Goal: Task Accomplishment & Management: Complete application form

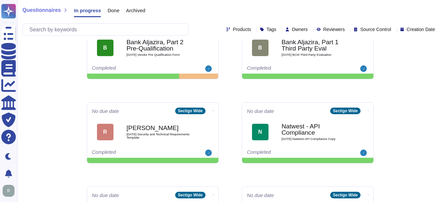
scroll to position [165, 0]
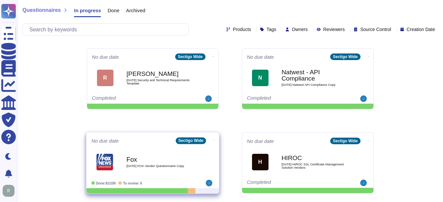
click at [142, 158] on b "Fox" at bounding box center [159, 159] width 67 height 6
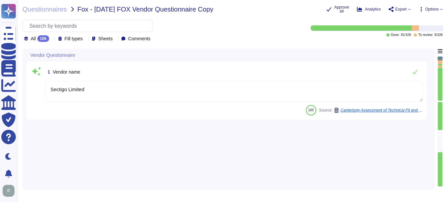
type textarea "Sectigo Limited"
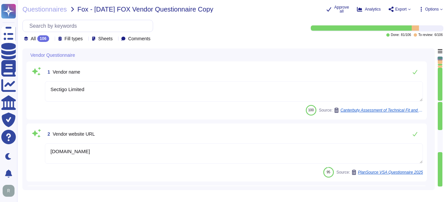
type textarea "[DOMAIN_NAME]"
type textarea "[PERSON_NAME]"
type textarea "[PERSON_NAME][EMAIL_ADDRESS][PERSON_NAME][DOMAIN_NAME]"
type textarea "Accounts Receivable"
type textarea "[EMAIL_ADDRESS][DOMAIN_NAME]"
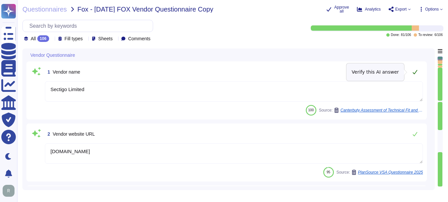
click at [415, 72] on icon at bounding box center [415, 72] width 5 height 4
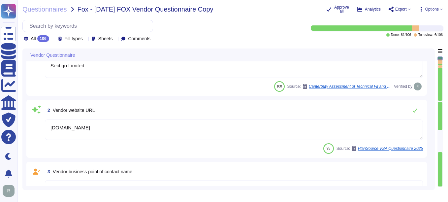
scroll to position [33, 0]
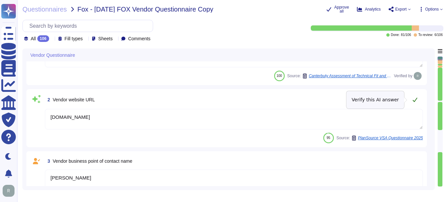
click at [416, 101] on icon at bounding box center [415, 99] width 5 height 5
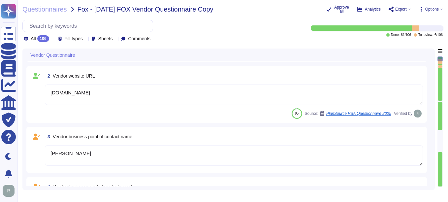
type textarea "The contact telephone number for Sectigo is [PHONE_NUMBER] ([GEOGRAPHIC_DATA]) …"
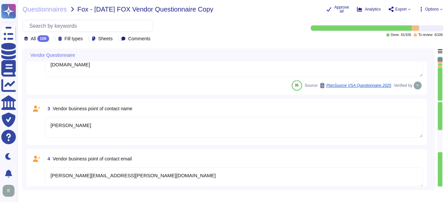
scroll to position [99, 0]
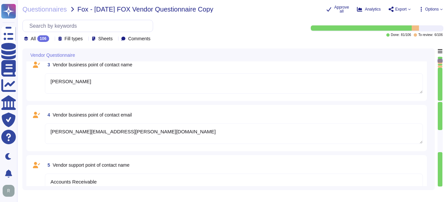
type textarea "Information Security"
type textarea "[EMAIL_ADDRESS][DOMAIN_NAME]"
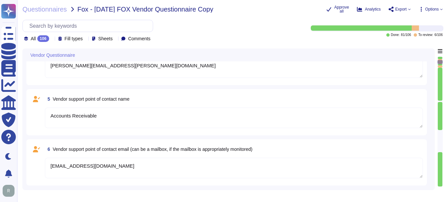
type textarea "The contact telephone number for Sectigo is [PHONE_NUMBER]."
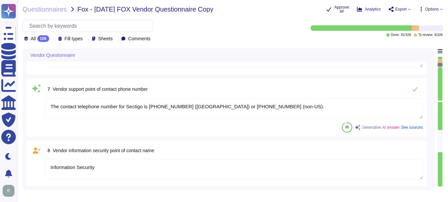
type textarea "Yes, there is an information security function responsible for security initiat…"
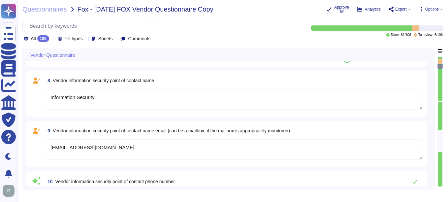
type textarea "Yes, there is a current information security policy that has been approved by m…"
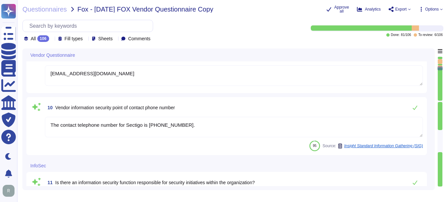
type textarea "Yes, we have a compliance team that monitors non-compliance with our informatio…"
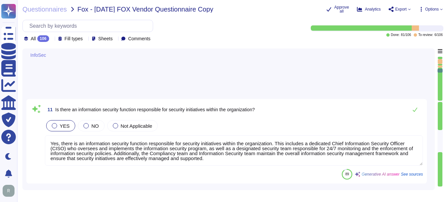
type textarea "Yes, the scoped systems and data are in compliance with applicable regulatory a…"
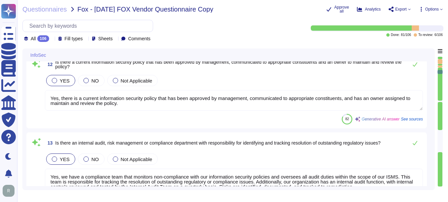
type textarea "Yes, we can provide proof of compliance with all compliance and regulatory requ…"
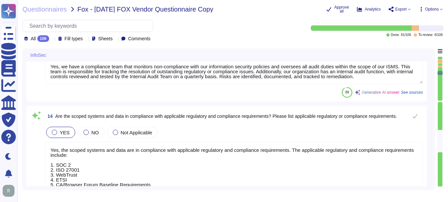
type textarea "Yes, new hires are required to sign the code of conduct/ethics, non-disclosure …"
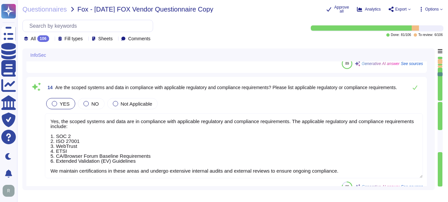
type textarea "Yes, there is a security awareness training program in place. This program incl…"
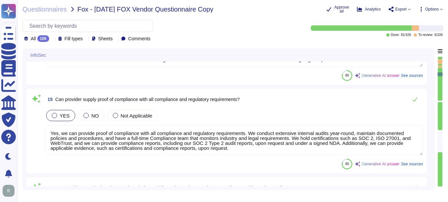
type textarea "Yes, there is a formal disciplinary process for non-compliance with information…"
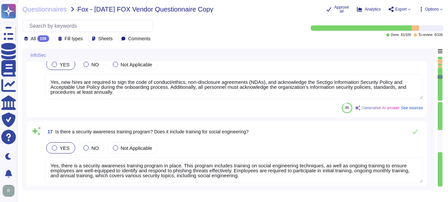
type textarea "No, subcontractors do not have access to scoped systems and data or processing …"
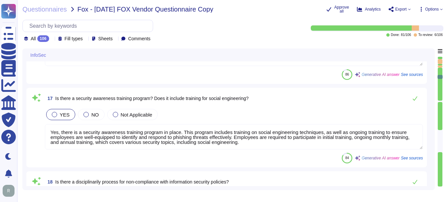
type textarea "Yes, there is a documented process for reviewing and approving third-party serv…"
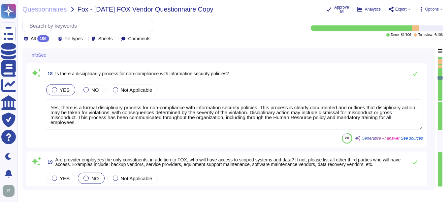
type textarea "Yes, there is a physical security program approved by management, communicated …"
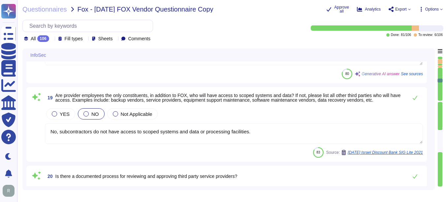
scroll to position [1254, 0]
type textarea "Yes, reasonable physical security and environmental controls are present in the…"
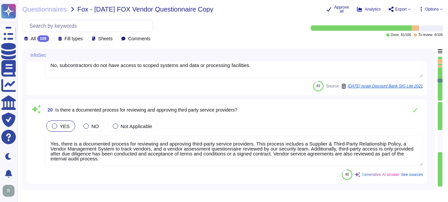
scroll to position [1, 0]
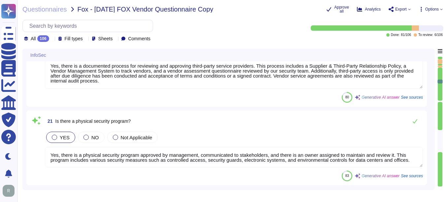
type textarea "Yes, we utilize an anti-virus and anti-malware solution across all relevant inf…"
type textarea "Yes, we operate an Endpoint Detection & Response (EDR) solution using CrowdStri…"
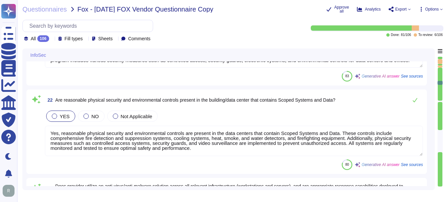
type textarea "Yes, network protection solutions are in place for scoped systems and data. The…"
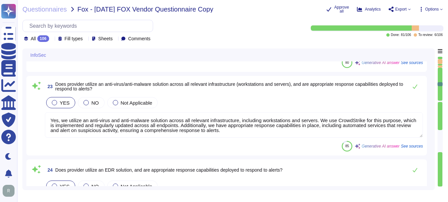
type textarea "Yes, we have a comprehensive patching and vulnerability management program in p…"
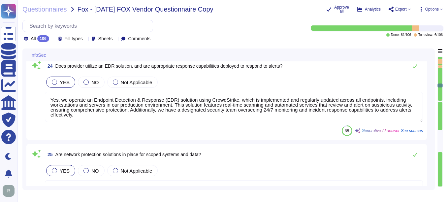
type textarea "Yes, user identity is strongly proven for access to scoped systems and data. We…"
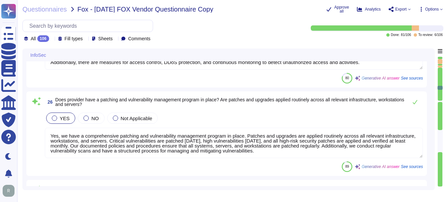
type textarea "Authorization controls are strongly enforced for access to scoped systems and d…"
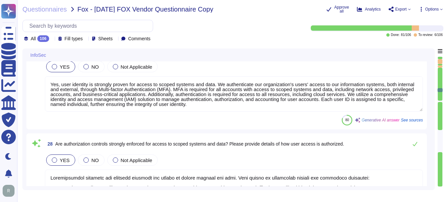
type textarea "Yes, our password policy is consistent with NIST SP800-63b. The key details of …"
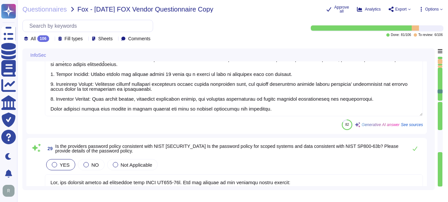
type textarea "Yes, multi-factor authentication (MFA) is enforced for all access to scoped sys…"
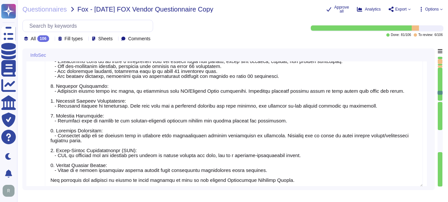
type textarea "Periodic access reviews are conducted for all account types, including privileg…"
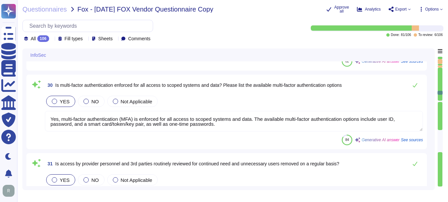
type textarea "Access logs are collected and reviewed on a bi-monthly basis, and new administr…"
type textarea "Yes, capabilities are in place to detect security anomalies. 1. Real-time Scann…"
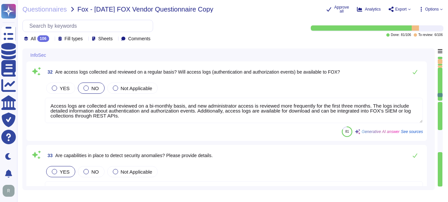
type textarea "Yes, we have a dedicated security team overseeing continuous monitoring and a c…"
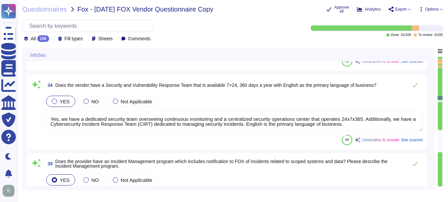
type textarea "Yes, we have a formal Incident Response Plan that includes documented policies …"
type textarea "Yes, all information assets within the scope of the Information Security Manage…"
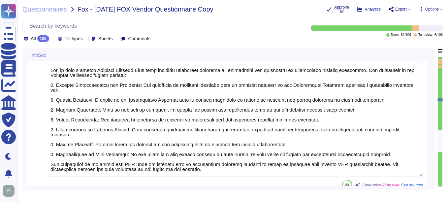
type textarea "Yes, appropriate encryption is used to protect data in transit. We utilize indu…"
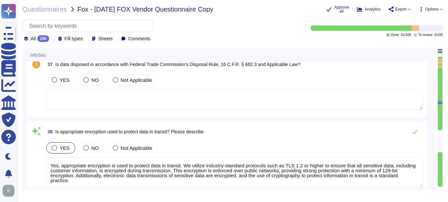
type textarea "In addition to encryption using TLS 1.2 or higher, several other protections ar…"
type textarea "Yes, appropriate encryption is used to protect data at rest. All customer data,…"
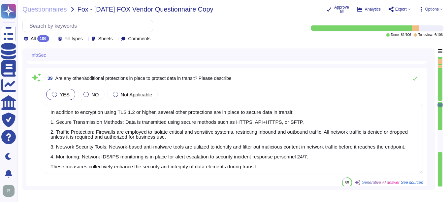
type textarea "Yes, in addition to encryption, several other protections are in place to safeg…"
type textarea "Full-disk encryption is enabled for all corporate-issued laptops and desktops, …"
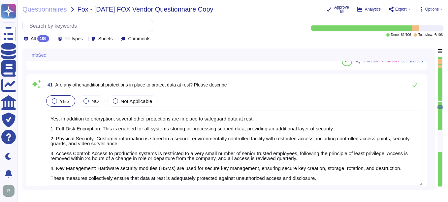
type textarea "Yes, protections are in place to prevent unauthorized modification of data. The…"
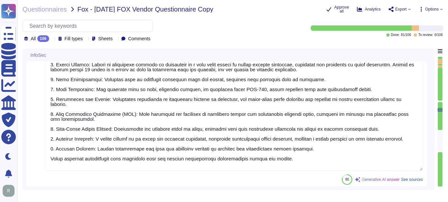
type textarea "Yes, the provider has appropriate data backup and retention policies and techni…"
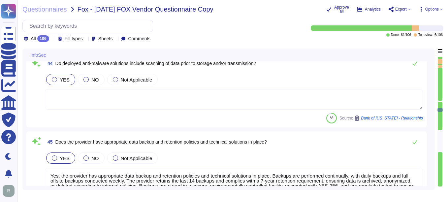
type textarea "Yes, all data access and modification events are logged. Our logging system cap…"
type textarea "Yes, there is a documented policy for business continuity and disaster recovery…"
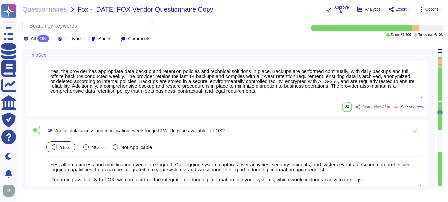
type textarea "Yes, [GEOGRAPHIC_DATA]/DR tests are conducted at least annually. The last BC/DR…"
type textarea "Yes, we have appropriate denial of service protections in place. Our organizati…"
type textarea "A subscriber can purchase Sectigo’s transition services at the expiration or te…"
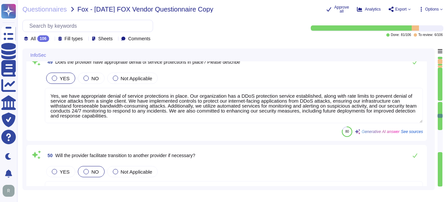
type textarea "Yes, there is an operational Change Management/Change Control policy that has b…"
type textarea "Yes, Sectigo has established a formal Software Development Lifecycle (SDLC) pro…"
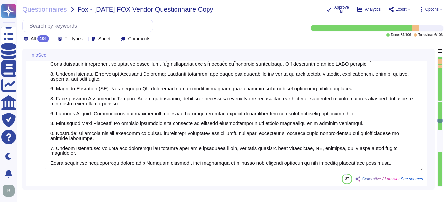
type textarea "Yes, security testing is performed prior to every major release, in addition to…"
type textarea "No, production data is not used in test, development, or QA environments. Sensi…"
type textarea "Yes, appropriate patch and maintenance processes are in place for scoped system…"
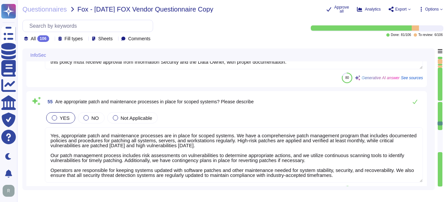
type textarea "Yes, vulnerability scans are performed against in-scope systems. Internal vulne…"
type textarea "Yes, the provider utilizes external penetration testing conducted by a third-pa…"
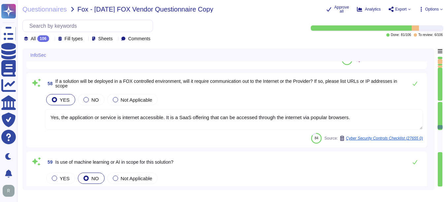
type textarea "Yes, the application or service is internet accessible. It is a SaaS offering t…"
type textarea "No, our application or system does not use Artificial Intelligence (AI), and we…"
type textarea "No, customer data will never be used for any training purpose. Our application …"
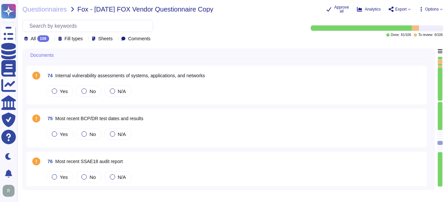
type textarea "Yes, Sectigo maintains insurance coverage for errors and omissions, also known …"
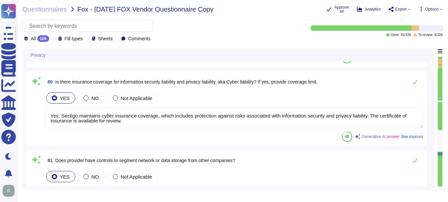
type textarea "Yes, Sectigo maintains cyber insurance coverage, which includes protection agai…"
type textarea "Yes, Sectigo employs network segmentation to isolate critical and sensitive sys…"
type textarea "Yes, there is a dedicated person responsible for privacy compliance. Our organi…"
type textarea "Yes, our organization has a formally documented privacy policy. This policy out…"
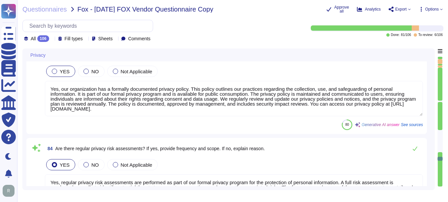
type textarea "Yes, regular privacy risk assessments are performed as part of our formal priva…"
type textarea "Yes, there is formal privacy awareness training for employees and contractors, …"
type textarea "Yes, personal information can be transmitted or received from non-US countries.…"
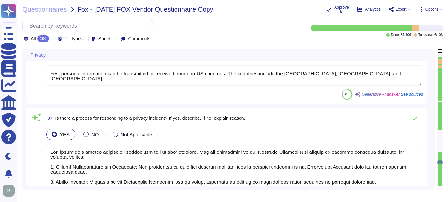
type textarea "Yes, there is a formal process for responding to a privacy incident. The key co…"
type textarea "Yes, personal information is collected directly from individuals as a service t…"
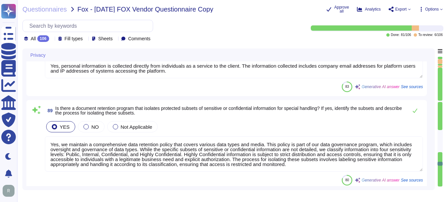
type textarea "Yes, we maintain a comprehensive data retention policy that covers various data…"
type textarea "Yes, our organization provides appropriate controls to ensure the privacy of da…"
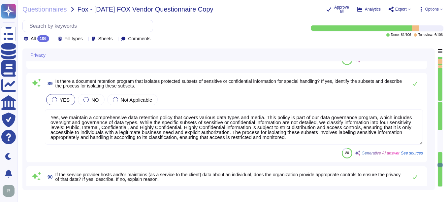
type textarea "No, personal information collected is not shared with external entities, and we…"
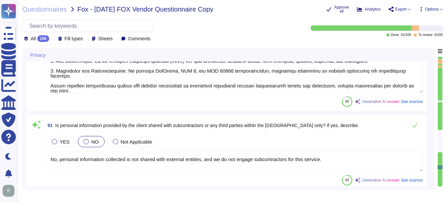
type textarea "No, personal information collected is not shared with external entities."
type textarea "Yes, there are appropriate contractual controls in place to ensure that persona…"
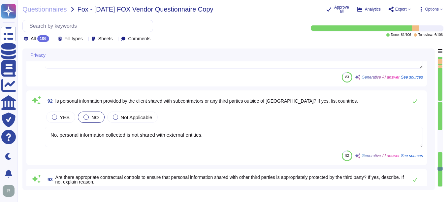
type textarea "Yes, we have documented controls and procedures in place to appropriately safeg…"
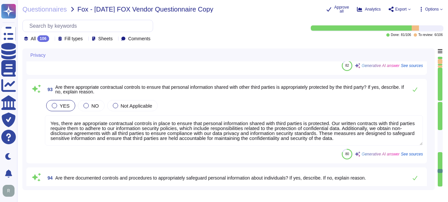
type textarea "Yes, the information security program addresses the protection of personal info…"
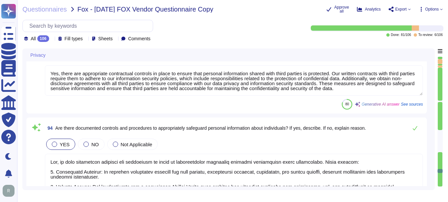
type textarea "Yes, the information security function regularly communicates and collaborates …"
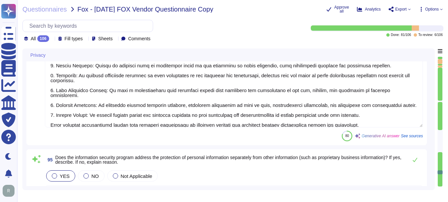
type textarea "Yes, there is a process for ensuring the accuracy and currency of personal info…"
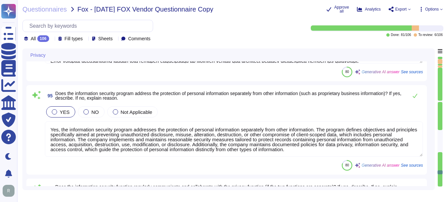
scroll to position [7590, 0]
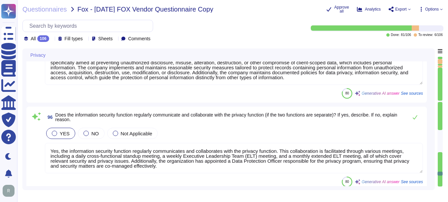
type textarea "Yes, there is a process in place to ensure that personal information provided b…"
click at [52, 39] on icon at bounding box center [52, 39] width 0 height 0
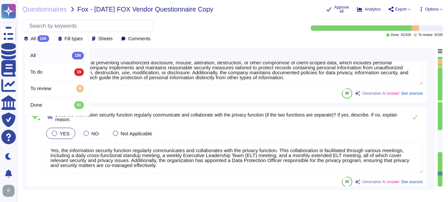
click at [36, 54] on span "All" at bounding box center [33, 55] width 6 height 6
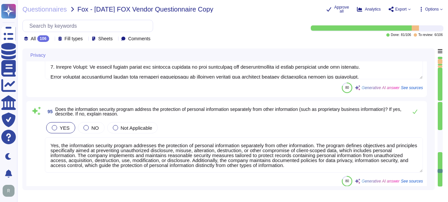
type textarea "No, personal information collected is not shared with external entities."
type textarea "Yes, there are appropriate contractual controls in place to ensure that persona…"
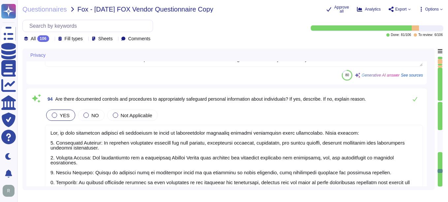
scroll to position [7095, 0]
type textarea "No, personal information collected is not shared with external entities, and we…"
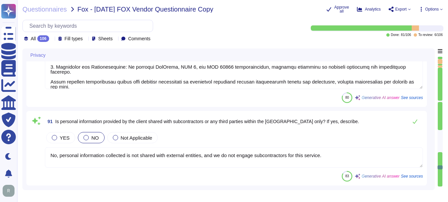
type textarea "Yes, our organization provides appropriate controls to ensure the privacy of da…"
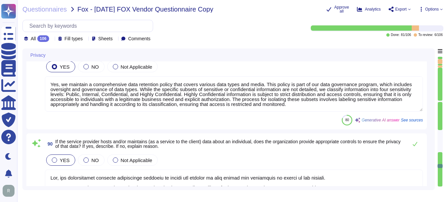
type textarea "Yes, there is a formal process for responding to a privacy incident. The key co…"
type textarea "Yes, personal information is collected directly from individuals as a service t…"
type textarea "Yes, we maintain a comprehensive data retention policy that covers various data…"
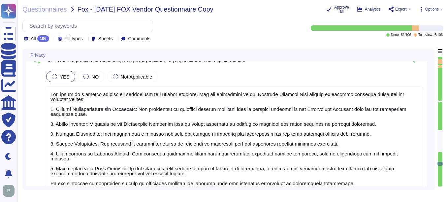
type textarea "Yes, there is formal privacy awareness training for employees and contractors, …"
type textarea "Yes, personal information can be transmitted or received from non-US countries.…"
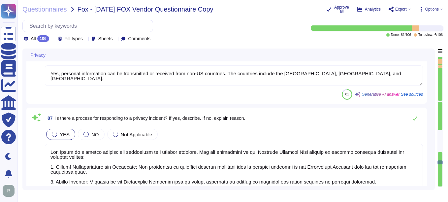
type textarea "Yes, regular privacy risk assessments are performed as part of our formal priva…"
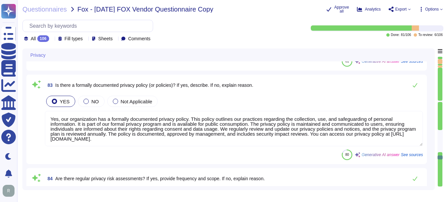
type textarea "Yes, Sectigo employs network segmentation to isolate critical and sensitive sys…"
type textarea "Yes, there is a dedicated person responsible for privacy compliance. Our organi…"
type textarea "Yes, our organization has a formally documented privacy policy. This policy out…"
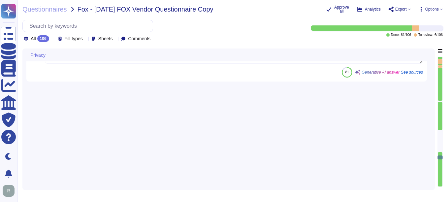
type textarea "Yes, Sectigo maintains insurance coverage for errors and omissions, also known …"
type textarea "Yes, Sectigo maintains cyber insurance coverage, which includes protection agai…"
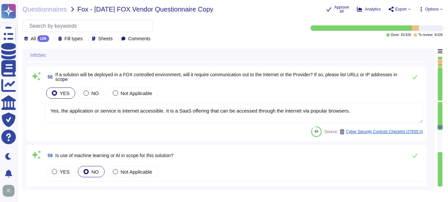
type textarea "Yes, vulnerability scans are performed against in-scope systems. Internal vulne…"
type textarea "Yes, the provider utilizes external penetration testing conducted by a third-pa…"
type textarea "Yes, the application or service is internet accessible. It is a SaaS offering t…"
type textarea "No, our application or system does not use Artificial Intelligence (AI), and we…"
type textarea "No, customer data will never be used for any training purpose. Our application …"
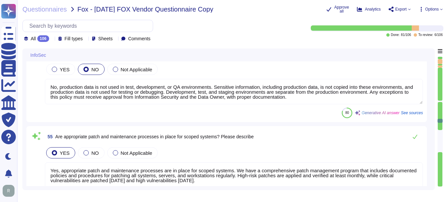
type textarea "Yes, Sectigo has established a formal Software Development Lifecycle (SDLC) pro…"
type textarea "Yes, security testing is performed prior to every major release, in addition to…"
type textarea "No, production data is not used in test, development, or QA environments. Sensi…"
type textarea "Yes, appropriate patch and maintenance processes are in place for scoped system…"
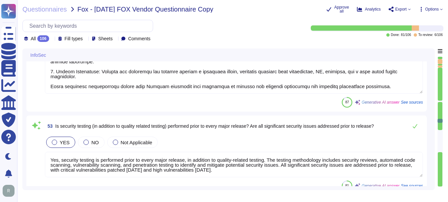
type textarea "Yes, we have appropriate denial of service protections in place. Our organizati…"
type textarea "A subscriber can purchase Sectigo’s transition services at the expiration or te…"
type textarea "Yes, there is an operational Change Management/Change Control policy that has b…"
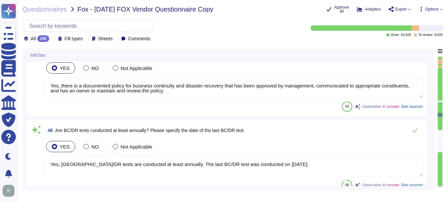
type textarea "Yes, the provider has appropriate data backup and retention policies and techni…"
type textarea "Yes, all data access and modification events are logged. Our logging system cap…"
type textarea "Yes, there is a documented policy for business continuity and disaster recovery…"
type textarea "Yes, [GEOGRAPHIC_DATA]/DR tests are conducted at least annually. The last BC/DR…"
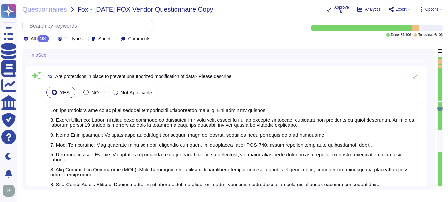
type textarea "Yes, in addition to encryption, several other protections are in place to safeg…"
type textarea "Full-disk encryption is enabled for all corporate-issued laptops and desktops, …"
type textarea "Yes, protections are in place to prevent unauthorized modification of data. The…"
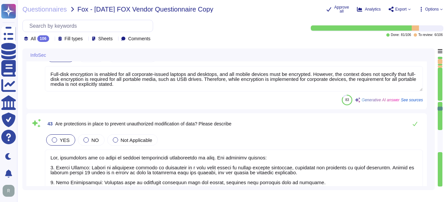
type textarea "Yes, appropriate encryption is used to protect data at rest. All customer data,…"
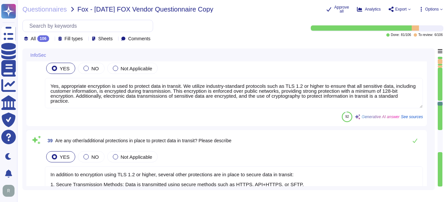
type textarea "Yes, all information assets within the scope of the Information Security Manage…"
type textarea "Yes, appropriate encryption is used to protect data in transit. We utilize indu…"
type textarea "In addition to encryption using TLS 1.2 or higher, several other protections ar…"
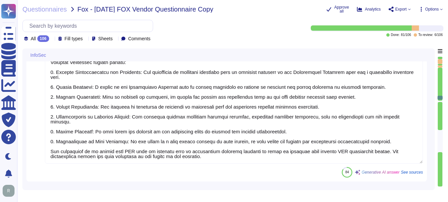
type textarea "Access logs are collected and reviewed on a bi-monthly basis, and new administr…"
type textarea "Yes, capabilities are in place to detect security anomalies. 1. Real-time Scann…"
type textarea "Yes, we have a dedicated security team overseeing continuous monitoring and a c…"
type textarea "Yes, we have a formal Incident Response Plan that includes documented policies …"
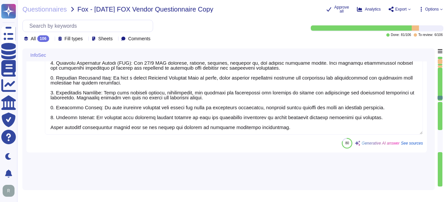
type textarea "Yes, our password policy is consistent with NIST SP800-63b. The key details of …"
type textarea "Yes, multi-factor authentication (MFA) is enforced for all access to scoped sys…"
type textarea "Periodic access reviews are conducted for all account types, including privileg…"
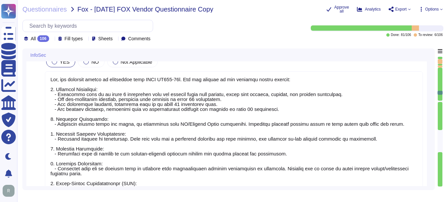
type textarea "Authorization controls are strongly enforced for access to scoped systems and d…"
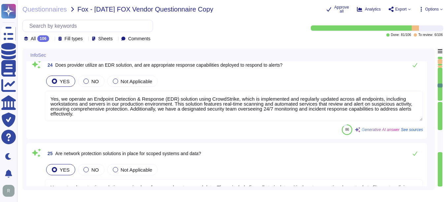
type textarea "Yes, reasonable physical security and environmental controls are present in the…"
type textarea "Yes, we utilize an anti-virus and anti-malware solution across all relevant inf…"
type textarea "Yes, we operate an Endpoint Detection & Response (EDR) solution using CrowdStri…"
type textarea "Yes, network protection solutions are in place for scoped systems and data. The…"
type textarea "Yes, we have a comprehensive patching and vulnerability management program in p…"
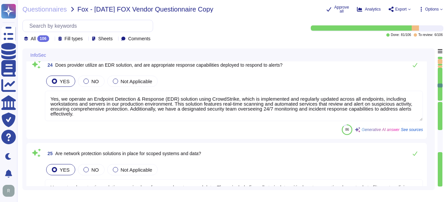
type textarea "Yes, user identity is strongly proven for access to scoped systems and data. We…"
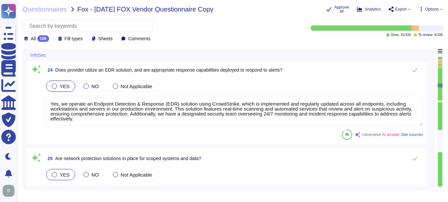
type textarea "Yes, there is a physical security program approved by management, communicated …"
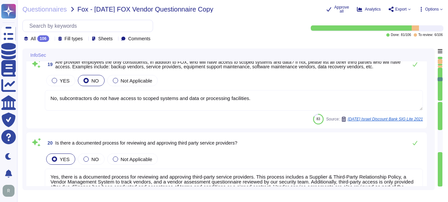
type textarea "Yes, there is a security awareness training program in place. This program incl…"
type textarea "Yes, there is a formal disciplinary process for non-compliance with information…"
type textarea "No, subcontractors do not have access to scoped systems and data or processing …"
type textarea "Yes, there is a documented process for reviewing and approving third-party serv…"
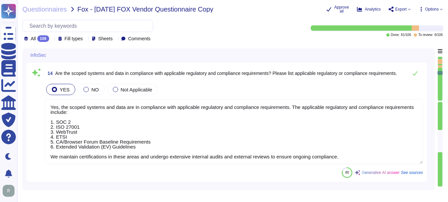
type textarea "Yes, there is a current information security policy that has been approved by m…"
type textarea "Yes, we have a compliance team that monitors non-compliance with our informatio…"
type textarea "Yes, the scoped systems and data are in compliance with applicable regulatory a…"
type textarea "Yes, we can provide proof of compliance with all compliance and regulatory requ…"
type textarea "Yes, new hires are required to sign the code of conduct/ethics, non-disclosure …"
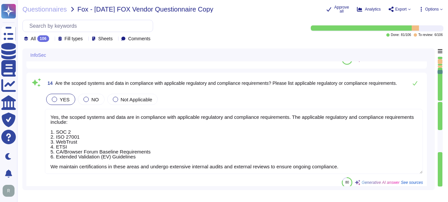
type textarea "Yes, there is an information security function responsible for security initiat…"
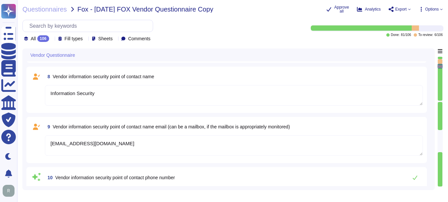
type textarea "Accounts Receivable"
type textarea "[EMAIL_ADDRESS][DOMAIN_NAME]"
type textarea "The contact telephone number for Sectigo is [PHONE_NUMBER] ([GEOGRAPHIC_DATA]) …"
type textarea "Information Security"
type textarea "[EMAIL_ADDRESS][DOMAIN_NAME]"
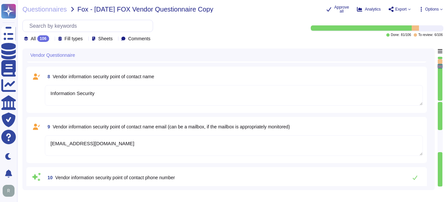
type textarea "The contact telephone number for Sectigo is [PHONE_NUMBER]."
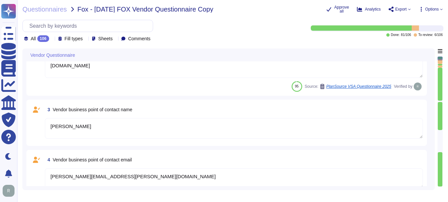
scroll to position [0, 0]
type textarea "Sectigo Limited"
type textarea "[DOMAIN_NAME]"
type textarea "[PERSON_NAME]"
type textarea "[PERSON_NAME][EMAIL_ADDRESS][PERSON_NAME][DOMAIN_NAME]"
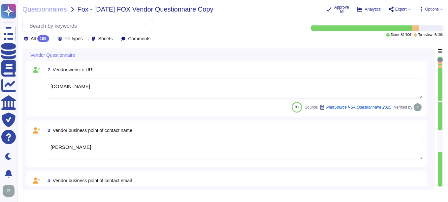
type textarea "The contact telephone number for Sectigo is [PHONE_NUMBER] ([GEOGRAPHIC_DATA]) …"
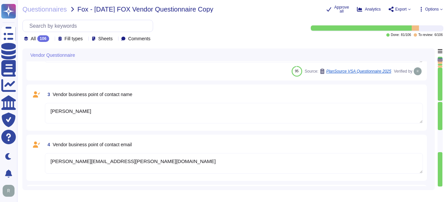
scroll to position [99, 0]
click at [357, 114] on textarea "[PERSON_NAME]" at bounding box center [234, 112] width 378 height 20
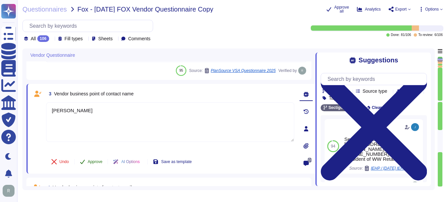
click at [91, 161] on span "Approve" at bounding box center [95, 162] width 15 height 4
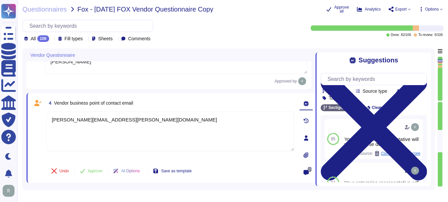
scroll to position [168, 0]
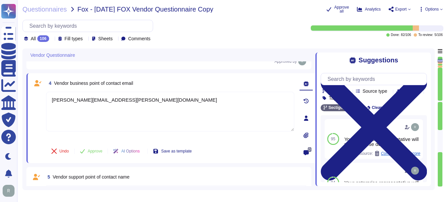
type textarea "Information Security"
click at [103, 151] on span "Approve" at bounding box center [95, 151] width 15 height 4
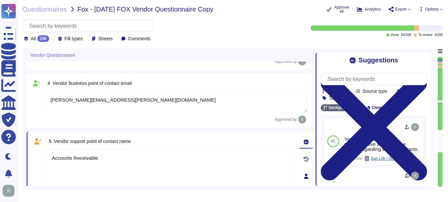
type textarea "Information Security"
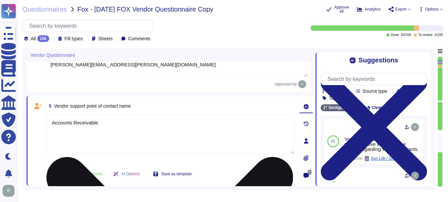
scroll to position [207, 0]
type textarea "[EMAIL_ADDRESS][DOMAIN_NAME]"
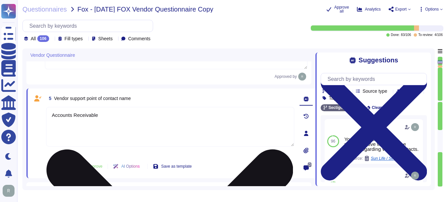
drag, startPoint x: 103, startPoint y: 115, endPoint x: 50, endPoint y: 118, distance: 52.9
click at [50, 118] on textarea "Accounts Receivable" at bounding box center [170, 127] width 248 height 40
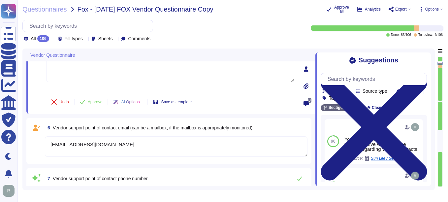
type textarea "The contact telephone number for Sectigo is [PHONE_NUMBER]."
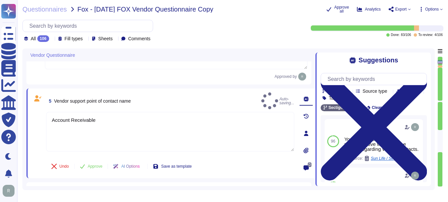
type textarea "Account Receivable"
click at [169, 158] on div "5 Vendor support point of contact name Auto-saving... Account Receivable Undo A…" at bounding box center [163, 133] width 263 height 82
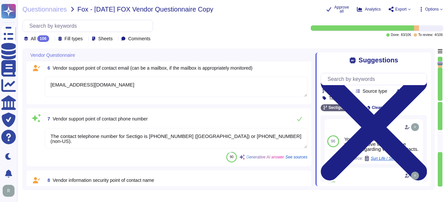
scroll to position [339, 0]
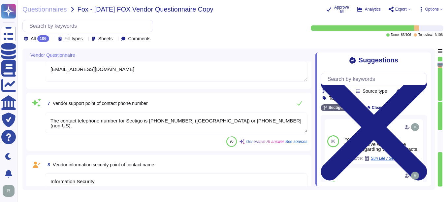
type textarea "Yes, there is an information security function responsible for security initiat…"
click at [301, 103] on icon at bounding box center [299, 103] width 5 height 4
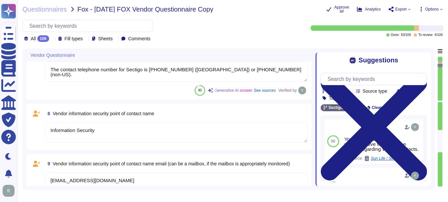
scroll to position [405, 0]
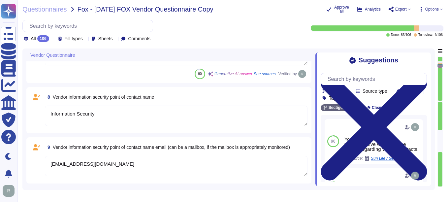
click at [103, 116] on textarea "Information Security" at bounding box center [176, 116] width 263 height 20
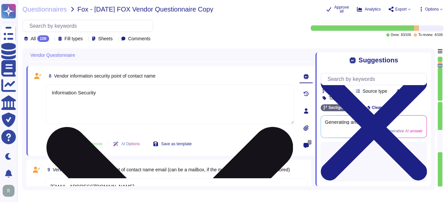
type textarea "Yes, there is an information security function responsible for security initiat…"
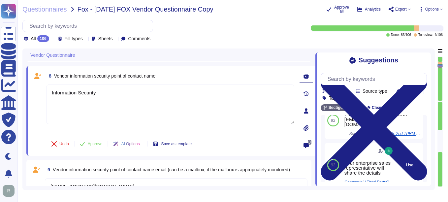
scroll to position [33, 0]
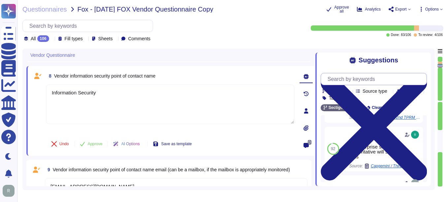
click at [346, 79] on input "text" at bounding box center [375, 79] width 102 height 12
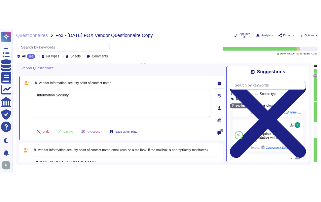
scroll to position [1, 0]
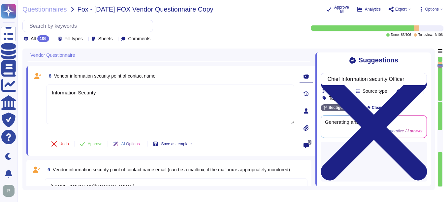
type input "Chief Information security Officer"
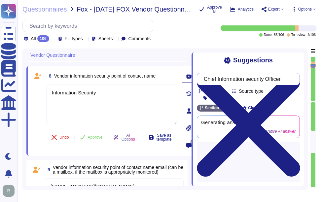
drag, startPoint x: 210, startPoint y: 80, endPoint x: 299, endPoint y: 83, distance: 89.2
click at [299, 83] on div "Chief Information security Officer" at bounding box center [248, 79] width 103 height 12
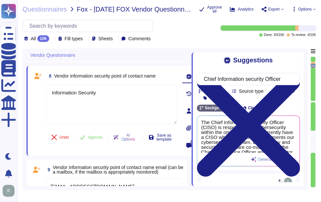
drag, startPoint x: 107, startPoint y: 97, endPoint x: 39, endPoint y: 95, distance: 68.0
click at [39, 95] on div "8 Vendor information security point of contact name Information Security Undo A…" at bounding box center [104, 111] width 145 height 82
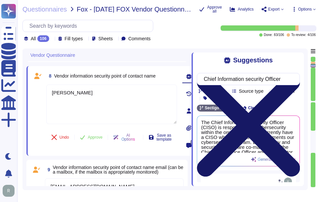
type textarea "[PERSON_NAME]"
click at [294, 74] on icon at bounding box center [248, 125] width 103 height 103
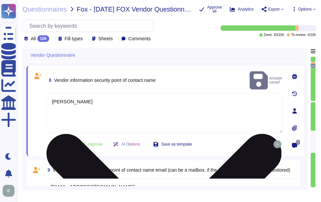
scroll to position [372, 0]
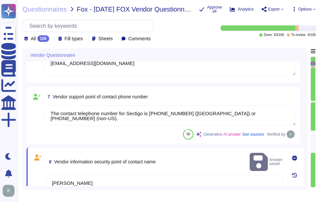
type textarea "[PERSON_NAME][EMAIL_ADDRESS][PERSON_NAME][DOMAIN_NAME]"
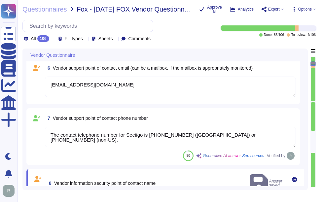
scroll to position [273, 0]
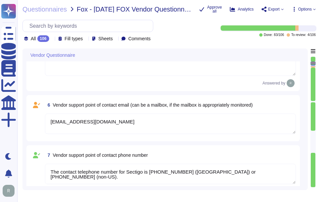
type textarea "[PERSON_NAME]"
drag, startPoint x: 143, startPoint y: 121, endPoint x: 47, endPoint y: 118, distance: 95.8
click at [47, 118] on textarea "[EMAIL_ADDRESS][DOMAIN_NAME]" at bounding box center [170, 124] width 251 height 20
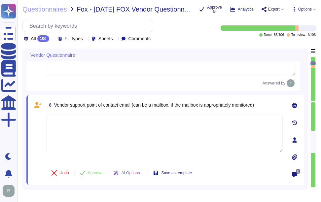
click at [97, 126] on textarea at bounding box center [164, 134] width 236 height 40
click at [202, 158] on div at bounding box center [164, 140] width 236 height 44
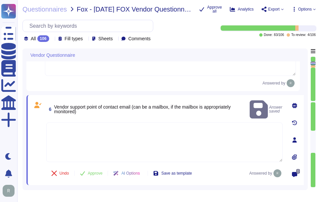
click at [98, 137] on textarea at bounding box center [164, 142] width 236 height 40
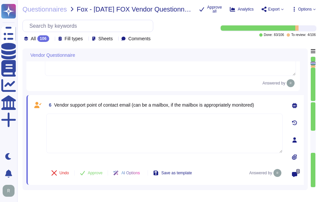
click at [109, 125] on textarea at bounding box center [164, 134] width 236 height 40
paste textarea "[EMAIL_ADDRESS][DOMAIN_NAME]"
type textarea "[EMAIL_ADDRESS][DOMAIN_NAME]"
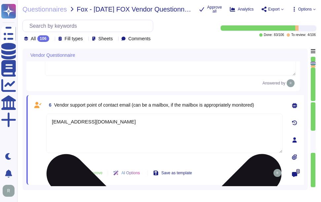
click at [157, 128] on textarea "[EMAIL_ADDRESS][DOMAIN_NAME]" at bounding box center [164, 134] width 236 height 40
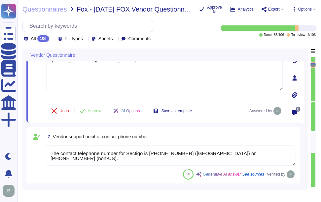
type textarea "The contact telephone number for Sectigo is [PHONE_NUMBER]."
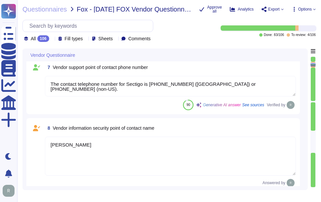
type textarea "[EMAIL_ADDRESS][DOMAIN_NAME]"
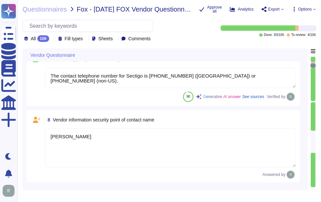
type textarea "Yes, there is an information security function responsible for security initiat…"
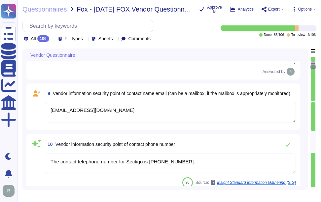
scroll to position [504, 0]
type textarea "Yes, there is a current information security policy that has been approved by m…"
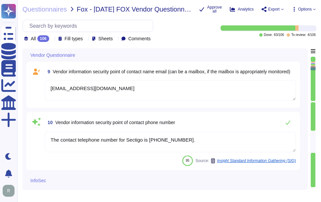
scroll to position [537, 0]
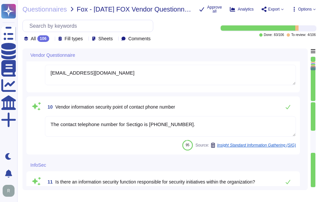
type textarea "Yes, we have a compliance team that monitors non-compliance with our informatio…"
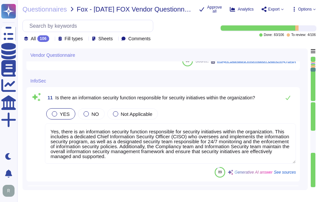
scroll to position [636, 0]
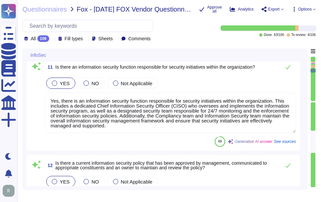
type textarea "Yes, the scoped systems and data are in compliance with applicable regulatory a…"
click at [288, 65] on icon at bounding box center [287, 66] width 5 height 5
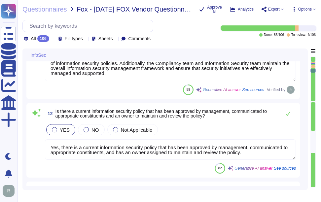
scroll to position [702, 0]
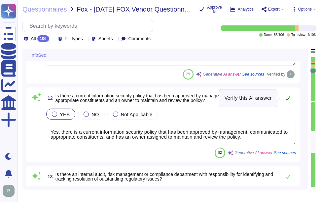
click at [289, 97] on icon at bounding box center [287, 98] width 5 height 4
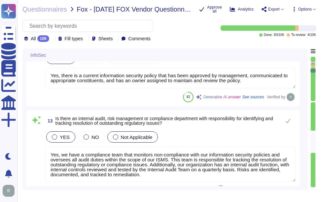
scroll to position [768, 0]
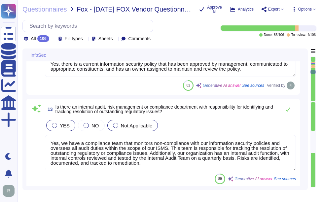
type textarea "Yes, we can provide proof of compliance with all compliance and regulatory requ…"
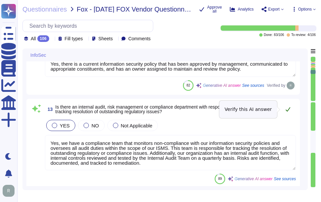
click at [290, 107] on icon at bounding box center [287, 109] width 5 height 5
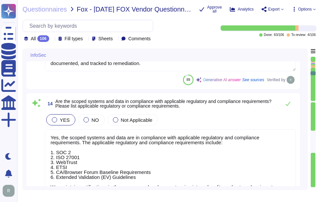
scroll to position [867, 0]
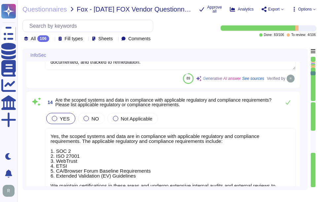
type textarea "Yes, new hires are required to sign the code of conduct/ethics, non-disclosure …"
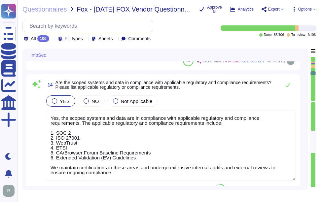
scroll to position [900, 0]
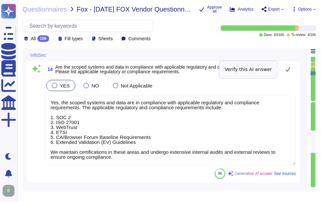
click at [287, 70] on icon at bounding box center [287, 69] width 5 height 4
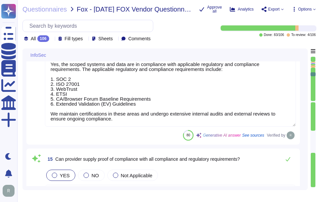
type textarea "Yes, there is a security awareness training program in place. This program incl…"
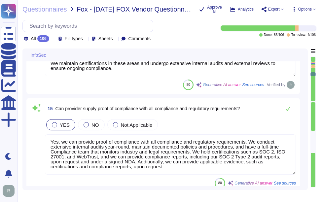
scroll to position [999, 0]
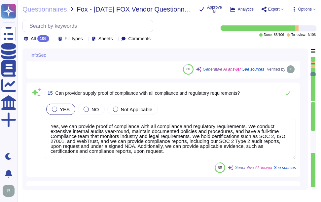
drag, startPoint x: 137, startPoint y: 145, endPoint x: 181, endPoint y: 153, distance: 44.0
click at [181, 153] on textarea "Yes, we can provide proof of compliance with all compliance and regulatory requ…" at bounding box center [170, 139] width 251 height 40
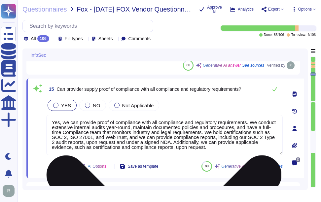
type textarea "Yes, there is a security awareness training program in place. This program incl…"
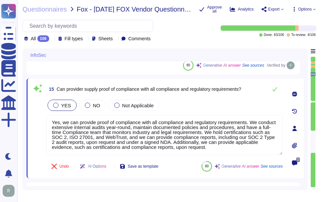
scroll to position [0, 0]
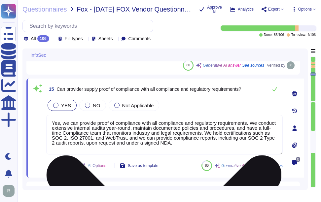
drag, startPoint x: 235, startPoint y: 139, endPoint x: 169, endPoint y: 139, distance: 66.3
click at [169, 139] on textarea "Yes, we can provide proof of compliance with all compliance and regulatory requ…" at bounding box center [164, 135] width 236 height 40
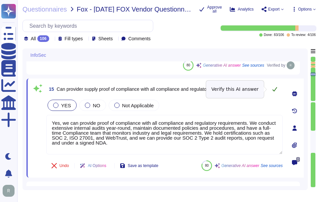
type textarea "Yes, we can provide proof of compliance with all compliance and regulatory requ…"
click at [273, 87] on icon at bounding box center [274, 88] width 5 height 5
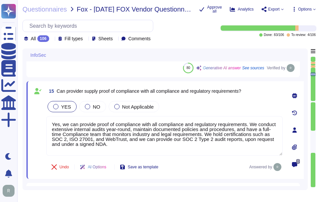
scroll to position [999, 0]
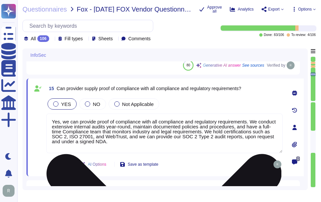
click at [138, 138] on textarea "Yes, we can provide proof of compliance with all compliance and regulatory requ…" at bounding box center [164, 134] width 236 height 40
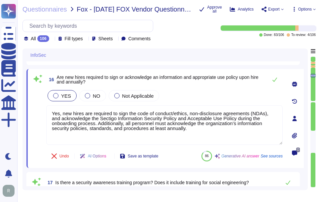
type textarea "Yes, there is a formal disciplinary process for non-compliance with information…"
type textarea "No, subcontractors do not have access to scoped systems and data or processing …"
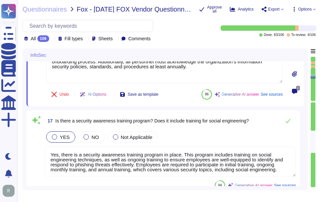
scroll to position [1163, 0]
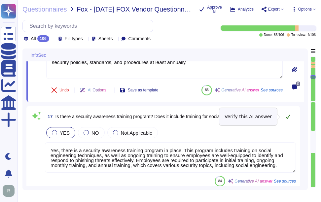
click at [288, 117] on icon at bounding box center [287, 116] width 5 height 5
click at [287, 115] on icon at bounding box center [287, 116] width 5 height 5
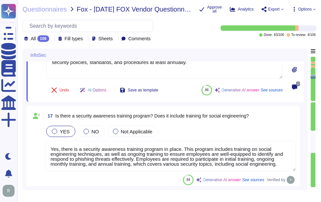
scroll to position [1, 0]
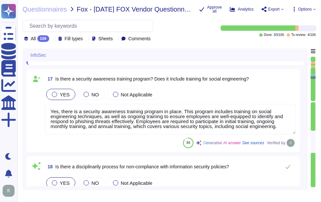
type textarea "Yes, there is a documented process for reviewing and approving third-party serv…"
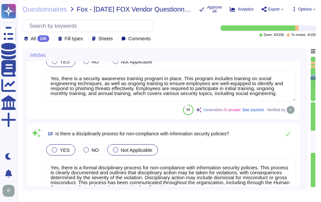
scroll to position [1262, 0]
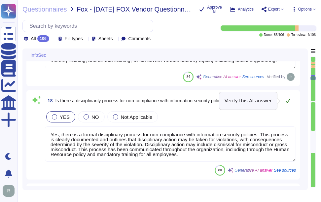
click at [286, 100] on icon at bounding box center [287, 100] width 5 height 5
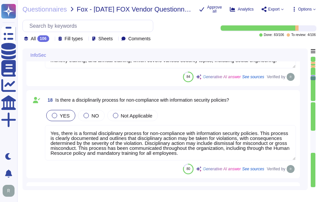
scroll to position [1, 0]
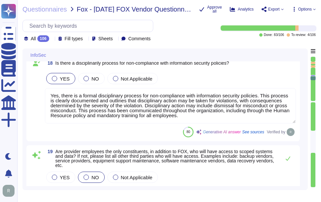
type textarea "Yes, there is a physical security program approved by management, communicated …"
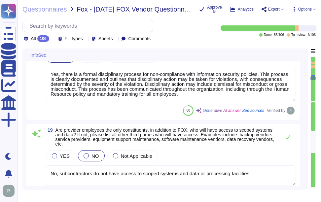
scroll to position [1328, 0]
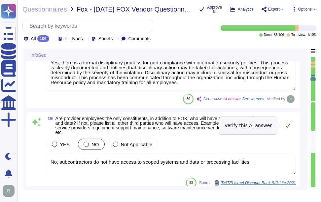
click at [287, 124] on icon at bounding box center [287, 125] width 5 height 5
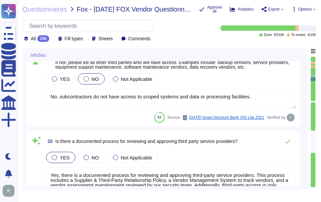
scroll to position [1394, 0]
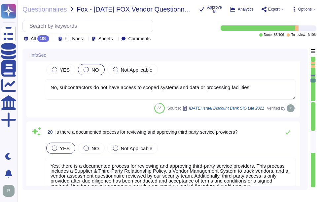
type textarea "Yes, reasonable physical security and environmental controls are present in the…"
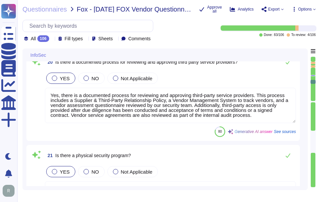
type textarea "Yes, we utilize an anti-virus and anti-malware solution across all relevant inf…"
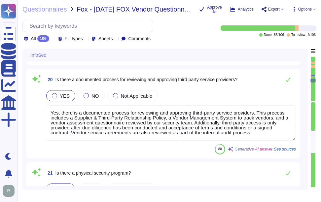
scroll to position [1427, 0]
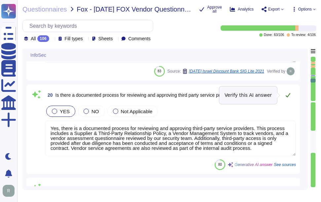
click at [286, 95] on icon at bounding box center [287, 94] width 5 height 5
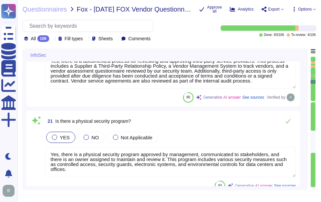
scroll to position [1526, 0]
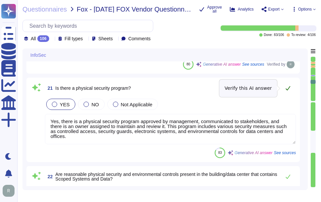
click at [285, 87] on button at bounding box center [288, 88] width 16 height 13
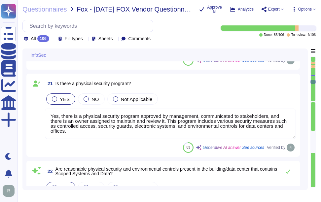
type textarea "Yes, we operate an Endpoint Detection & Response (EDR) solution using CrowdStri…"
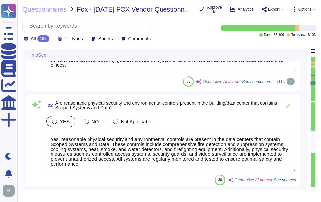
scroll to position [1, 0]
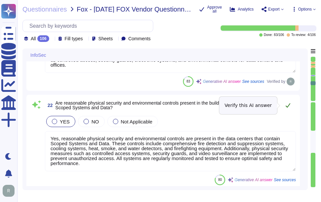
click at [285, 105] on icon at bounding box center [287, 105] width 5 height 5
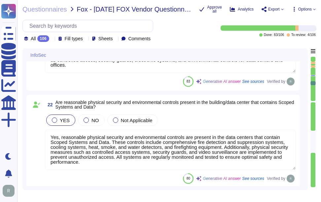
click at [287, 105] on span "Are reasonable physical security and environmental controls present in the buil…" at bounding box center [175, 104] width 240 height 9
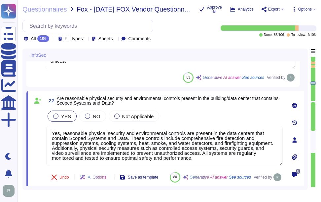
type textarea "Yes, we operate an Endpoint Detection & Response (EDR) solution using CrowdStri…"
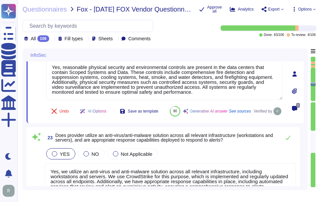
type textarea "Yes, network protection solutions are in place for scoped systems and data. The…"
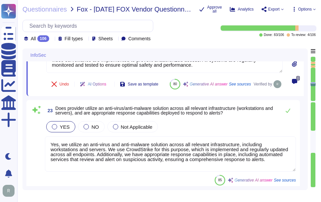
scroll to position [1724, 0]
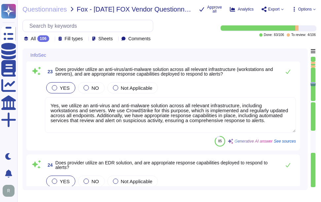
click at [157, 133] on textarea "Yes, we utilize an anti-virus and anti-malware solution across all relevant inf…" at bounding box center [170, 114] width 251 height 35
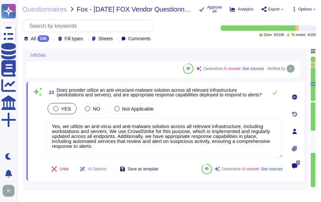
scroll to position [1691, 0]
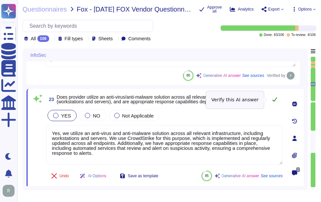
click at [276, 101] on icon at bounding box center [274, 99] width 5 height 5
click at [272, 98] on icon at bounding box center [274, 99] width 5 height 5
click at [272, 100] on icon at bounding box center [274, 99] width 5 height 5
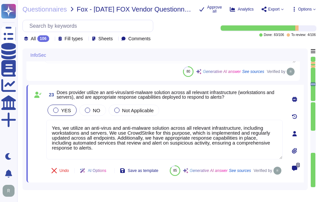
type textarea "Yes, network protection solutions are in place for scoped systems and data. The…"
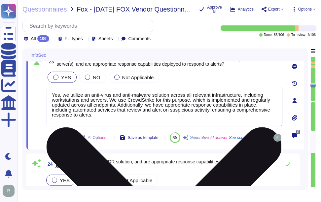
click at [186, 117] on textarea "Yes, we utilize an anti-virus and anti-malware solution across all relevant inf…" at bounding box center [164, 107] width 236 height 40
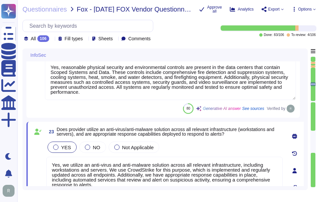
type textarea "Yes, there is a documented process for reviewing and approving third-party serv…"
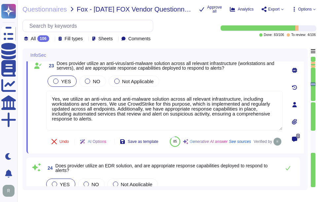
click at [216, 142] on div "Undo AI Options Save as template 85 Generative AI answer See sources Verified by" at bounding box center [164, 142] width 236 height 16
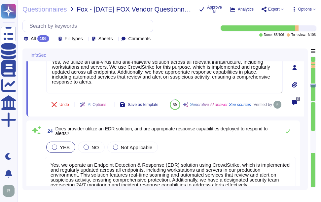
type textarea "Yes, we have a comprehensive patching and vulnerability management program in p…"
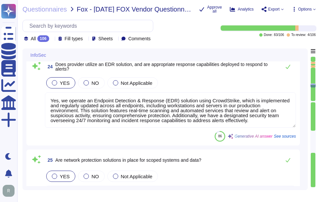
scroll to position [1823, 0]
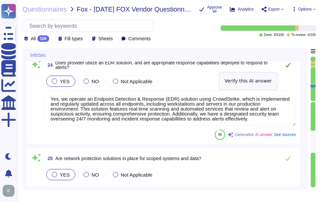
click at [287, 68] on icon at bounding box center [287, 64] width 5 height 5
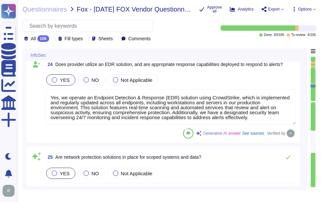
scroll to position [1, 0]
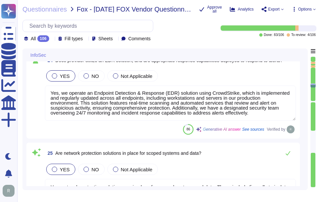
type textarea "Yes, user identity is strongly proven for access to scoped systems and data. We…"
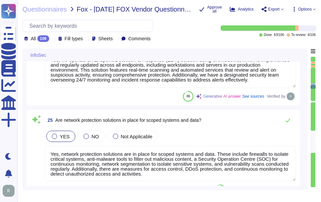
scroll to position [1889, 0]
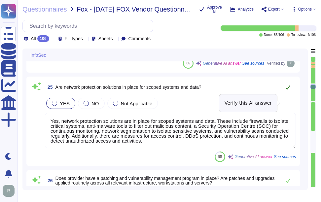
click at [288, 90] on icon at bounding box center [287, 86] width 5 height 5
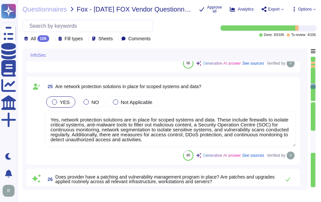
scroll to position [1, 0]
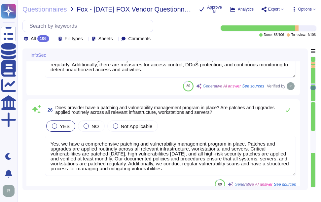
type textarea "Authorization controls are strongly enforced for access to scoped systems and d…"
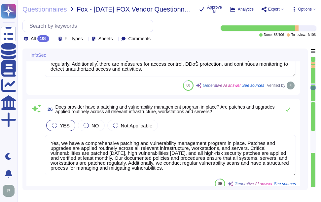
scroll to position [1988, 0]
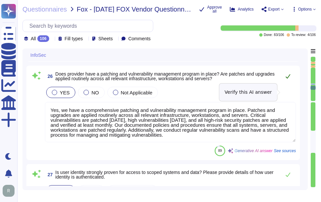
click at [288, 79] on icon at bounding box center [287, 76] width 5 height 5
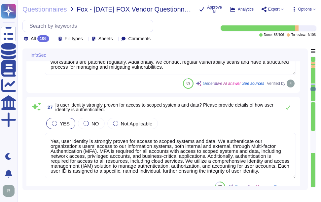
scroll to position [2087, 0]
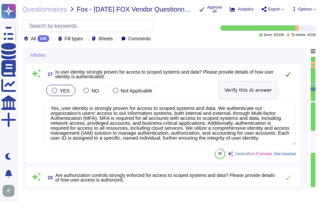
click at [285, 81] on button at bounding box center [288, 74] width 16 height 13
click at [287, 77] on icon at bounding box center [287, 74] width 5 height 5
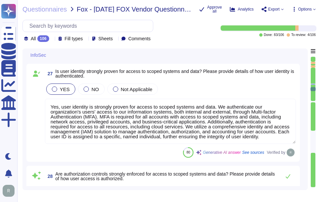
click at [184, 127] on textarea "Yes, user identity is strongly proven for access to scoped systems and data. We…" at bounding box center [170, 121] width 251 height 45
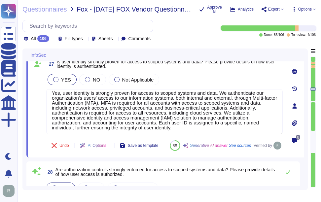
scroll to position [6, 0]
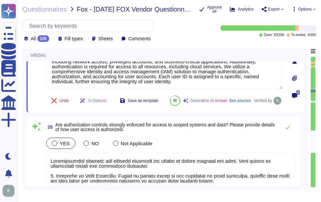
type textarea "Yes, our password policy is consistent with NIST SP800-63b. The key details of …"
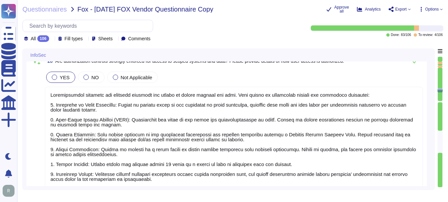
scroll to position [0, 0]
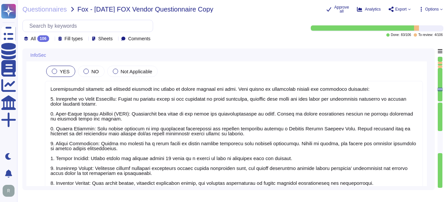
type textarea "Yes, network protection solutions are in place for scoped systems and data. The…"
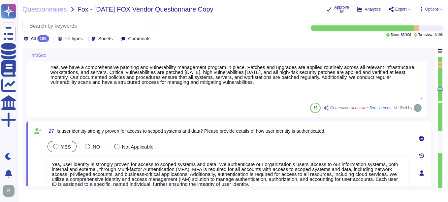
type textarea "Yes, we operate an Endpoint Detection & Response (EDR) solution using CrowdStri…"
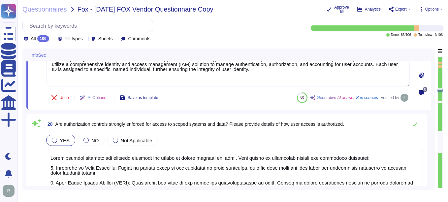
scroll to position [2113, 0]
type textarea "Yes, our password policy is consistent with NIST SP800-63b. The key details of …"
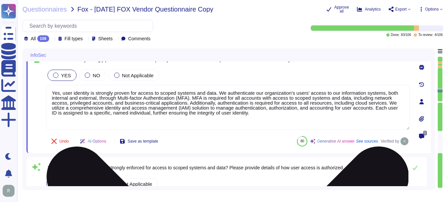
scroll to position [2107, 0]
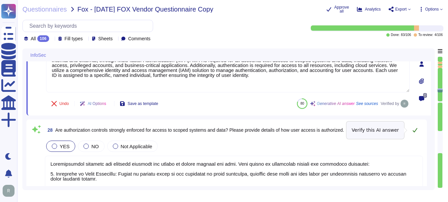
click at [418, 127] on button at bounding box center [415, 129] width 16 height 13
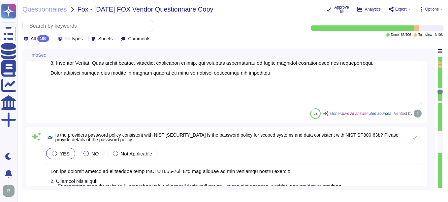
scroll to position [2305, 0]
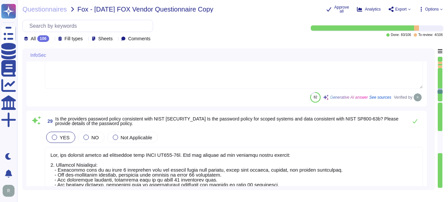
type textarea "Yes, multi-factor authentication (MFA) is enforced for all access to scoped sys…"
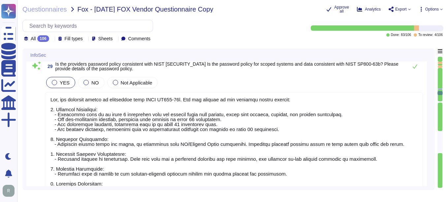
scroll to position [2371, 0]
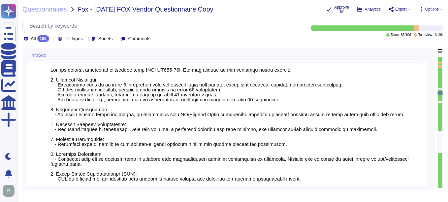
type textarea "Periodic access reviews are conducted for all account types, including privileg…"
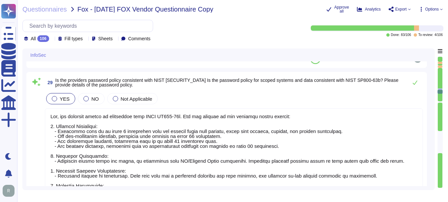
scroll to position [2338, 0]
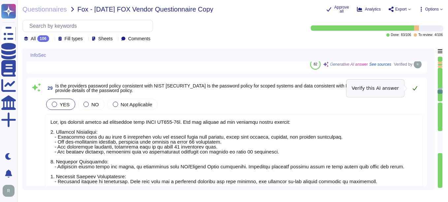
click at [416, 88] on icon at bounding box center [415, 87] width 5 height 5
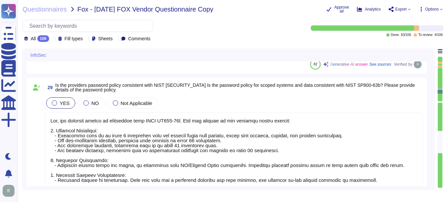
scroll to position [1, 0]
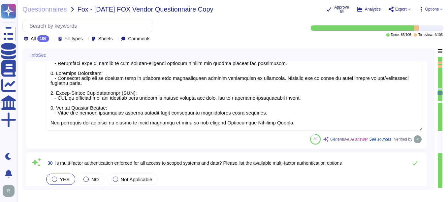
type textarea "Access logs are collected and reviewed on a bi-monthly basis, and new administr…"
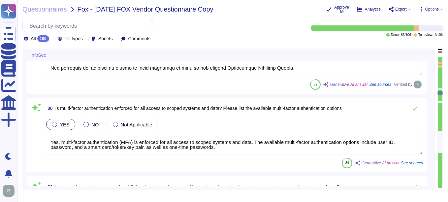
type textarea "Yes, capabilities are in place to detect security anomalies. 1. Real-time Scann…"
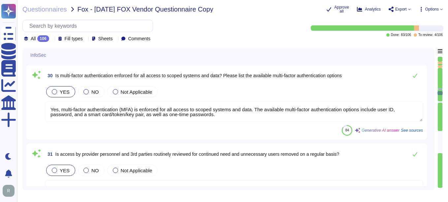
scroll to position [2536, 0]
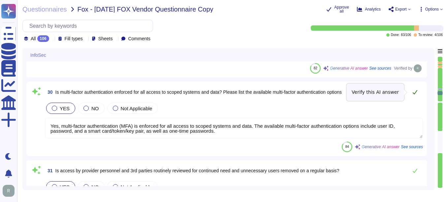
click at [415, 93] on icon at bounding box center [415, 92] width 5 height 4
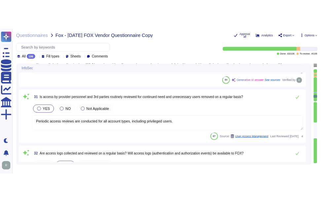
scroll to position [2635, 0]
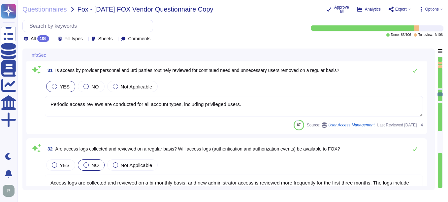
click at [199, 111] on textarea "Periodic access reviews are conducted for all account types, including privileg…" at bounding box center [234, 106] width 378 height 20
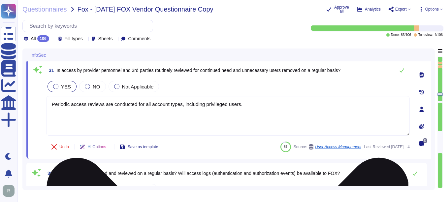
type textarea "Yes, capabilities are in place to detect security anomalies. 1. Real-time Scann…"
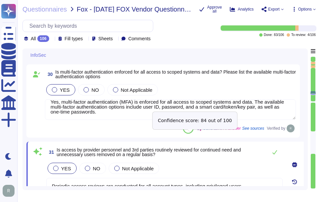
scroll to position [2569, 0]
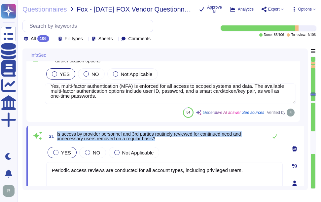
drag, startPoint x: 56, startPoint y: 133, endPoint x: 188, endPoint y: 143, distance: 132.4
click at [188, 143] on div "31 Is access by provider personnel and 3rd parties routinely reviewed for conti…" at bounding box center [157, 183] width 251 height 107
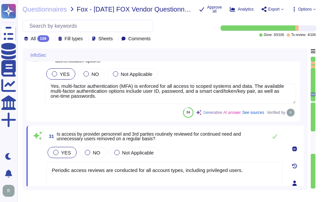
drag, startPoint x: 250, startPoint y: 173, endPoint x: 44, endPoint y: 173, distance: 206.9
click at [44, 173] on div "31 Is access by provider personnel and 3rd parties routinely reviewed for conti…" at bounding box center [157, 183] width 251 height 107
paste textarea "rivileged user access rights are reviewed on a quarterly basis, and audit logs …"
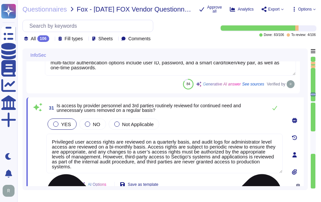
scroll to position [2608, 0]
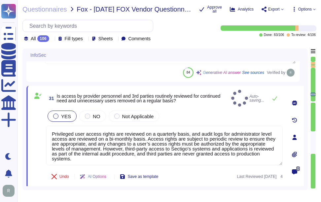
type textarea "Privileged user access rights are reviewed on a quarterly basis, and audit logs…"
